Goal: Find specific page/section: Find specific page/section

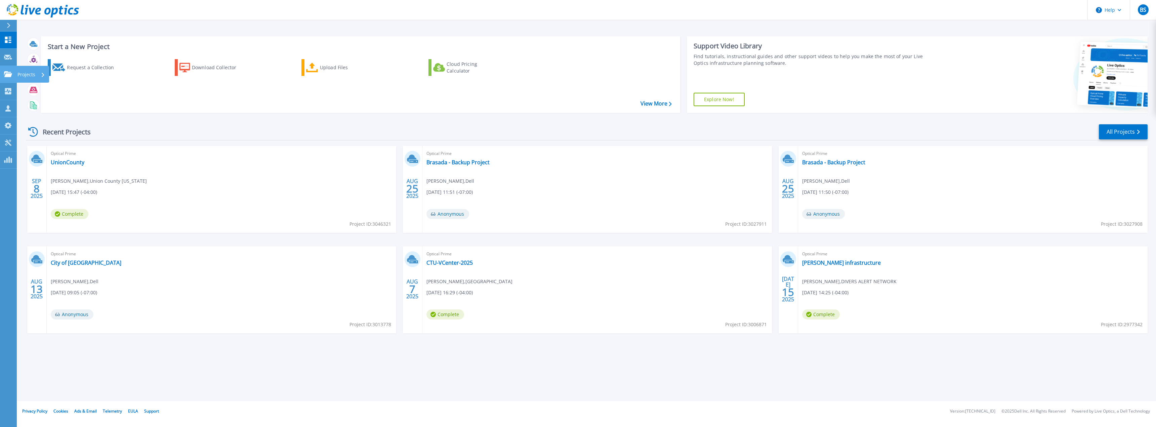
click at [7, 72] on icon at bounding box center [8, 74] width 8 height 6
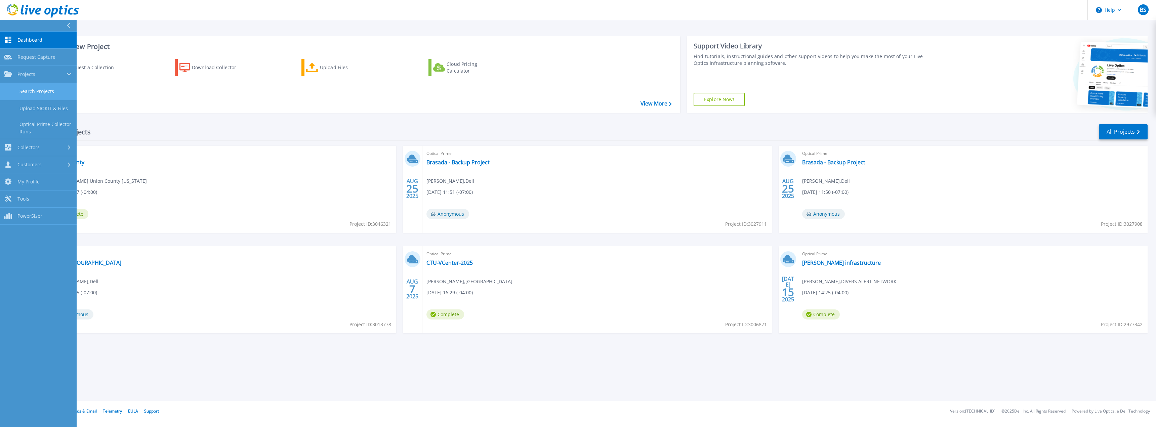
click at [27, 89] on link "Search Projects" at bounding box center [38, 91] width 77 height 17
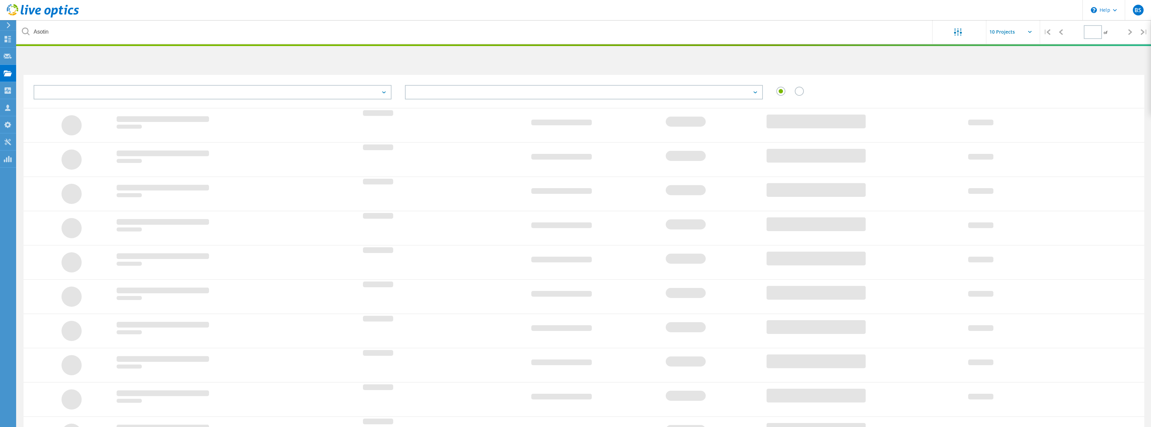
type input "1"
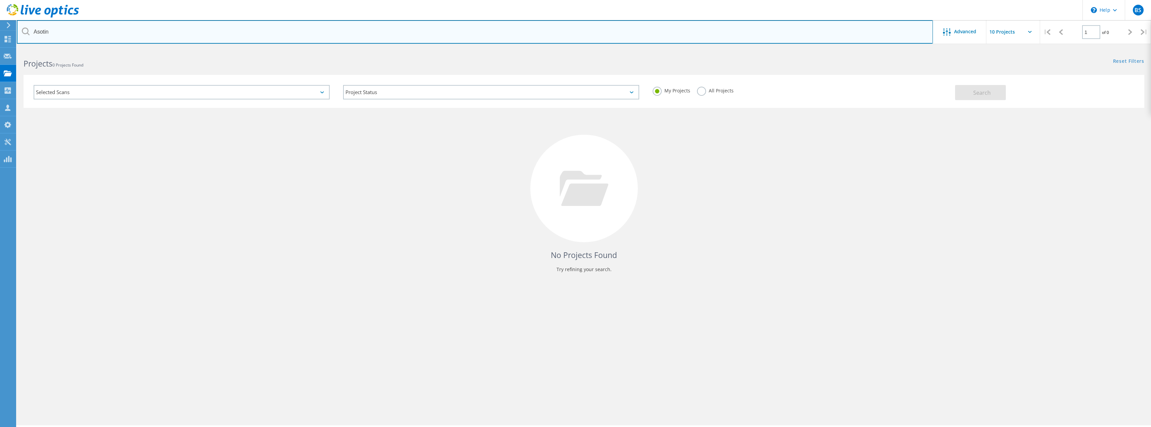
drag, startPoint x: 60, startPoint y: 35, endPoint x: 18, endPoint y: 34, distance: 41.7
click at [18, 34] on input "Asotin" at bounding box center [475, 32] width 916 height 24
type input "Certified"
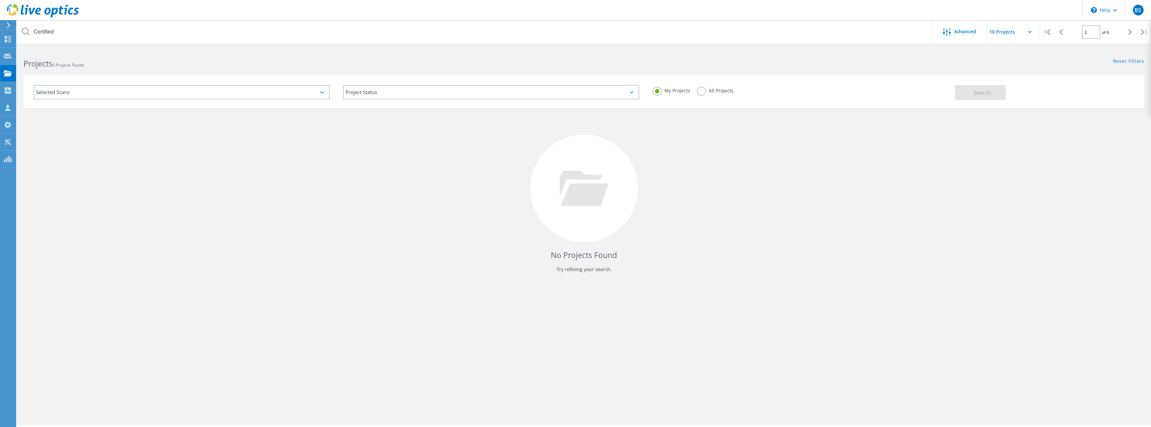
click at [701, 91] on label "All Projects" at bounding box center [715, 90] width 37 height 6
click at [0, 0] on input "All Projects" at bounding box center [0, 0] width 0 height 0
click at [974, 92] on span "Search" at bounding box center [981, 92] width 17 height 7
